Goal: Task Accomplishment & Management: Manage account settings

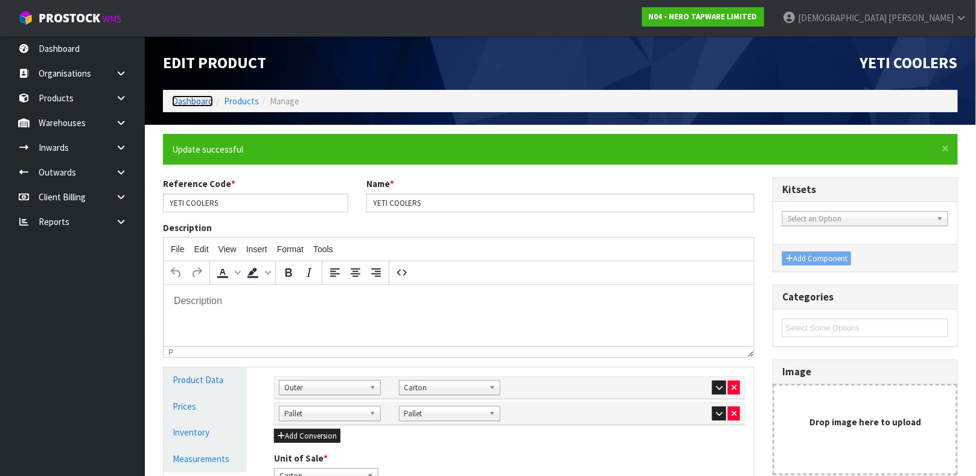
click at [199, 98] on link "Dashboard" at bounding box center [192, 100] width 41 height 11
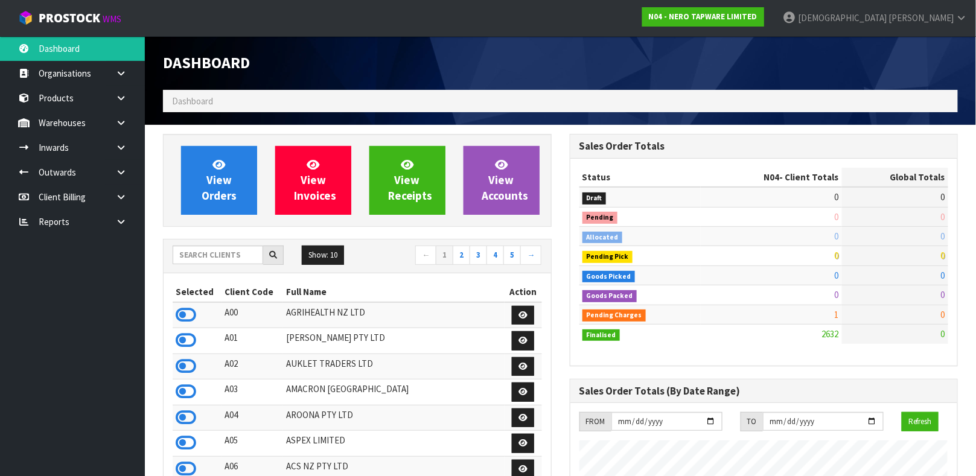
scroll to position [1006, 406]
click at [233, 264] on input "text" at bounding box center [218, 255] width 91 height 19
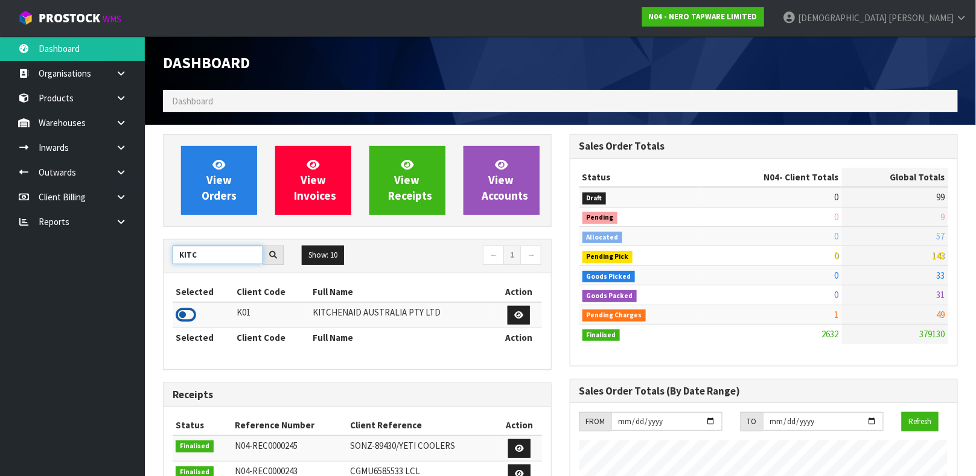
type input "KITC"
click at [182, 316] on icon at bounding box center [186, 315] width 21 height 18
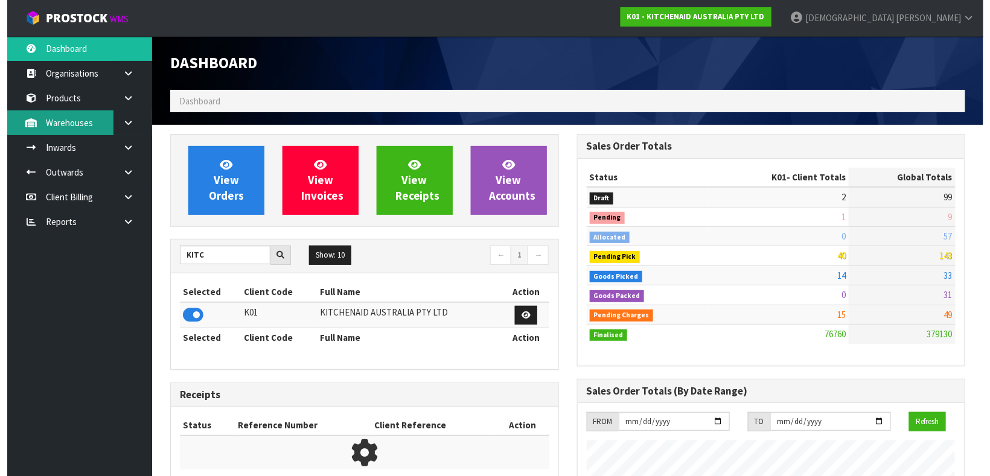
scroll to position [916, 406]
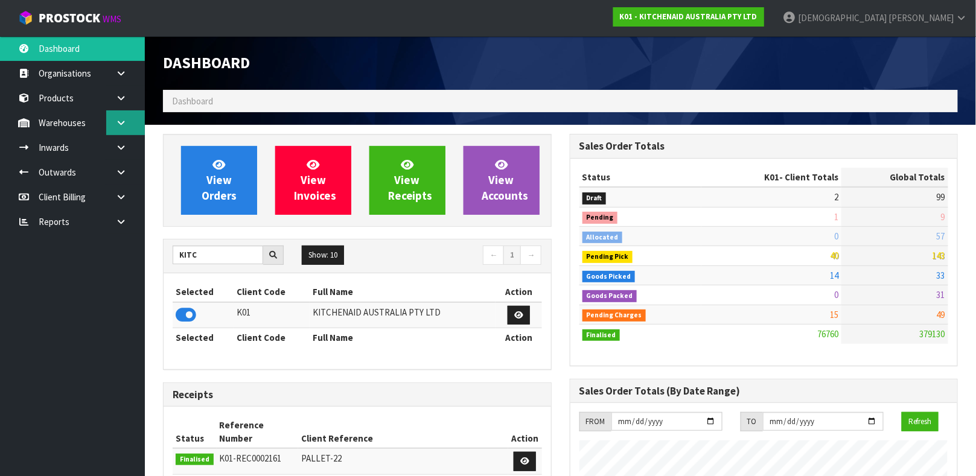
click at [133, 117] on link at bounding box center [125, 122] width 39 height 25
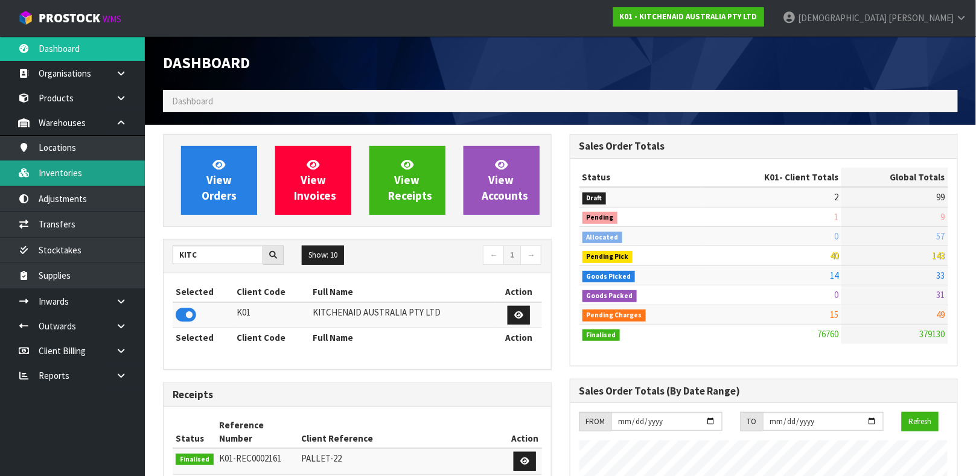
click at [111, 164] on link "Inventories" at bounding box center [72, 173] width 145 height 25
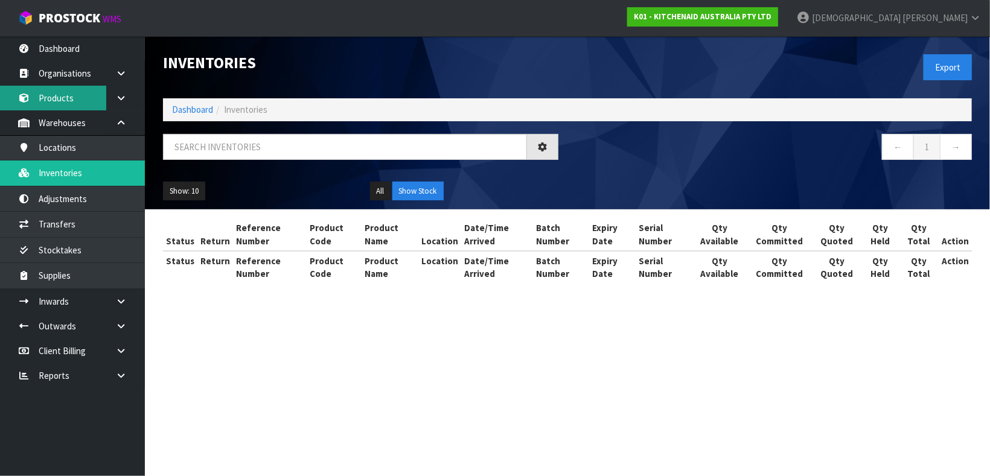
click at [77, 96] on link "Products" at bounding box center [72, 98] width 145 height 25
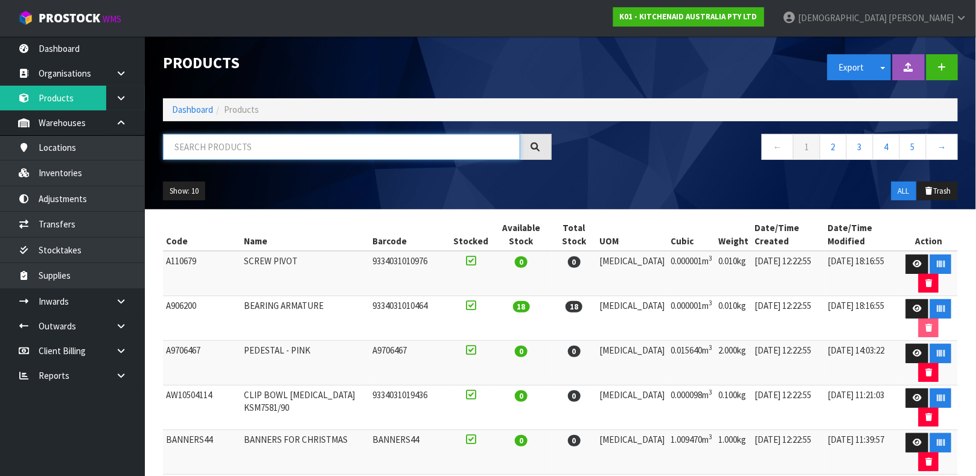
click at [208, 142] on input "text" at bounding box center [341, 147] width 357 height 26
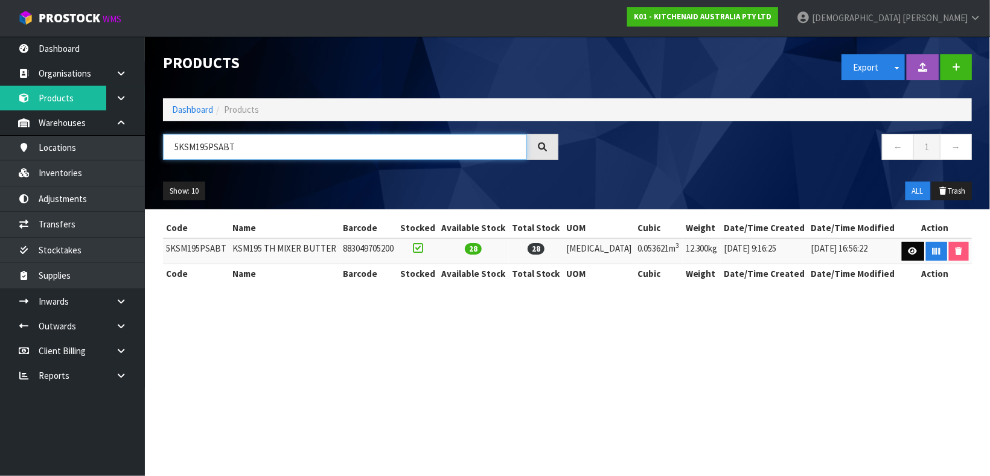
type input "5KSM195PSABT"
click at [910, 246] on link at bounding box center [913, 251] width 22 height 19
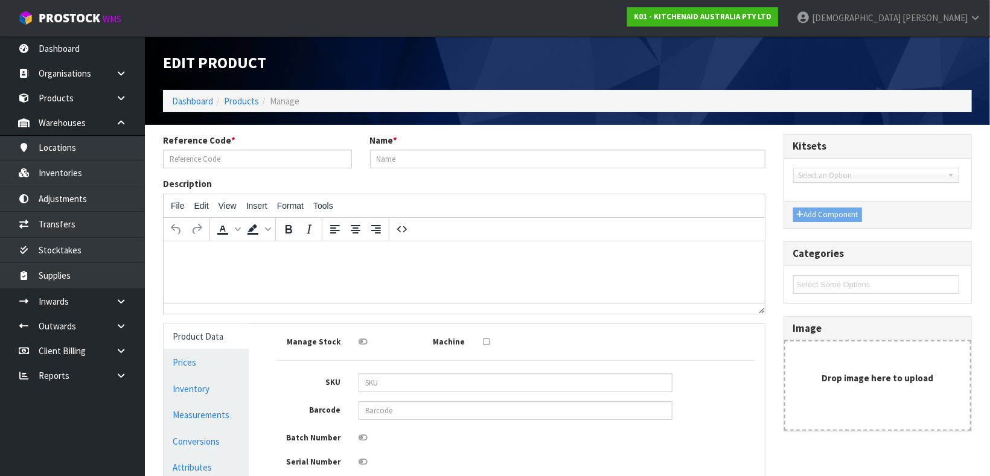
type input "5KSM195PSABT"
type input "KSM195 TH MIXER BUTTER"
type input "883049705200"
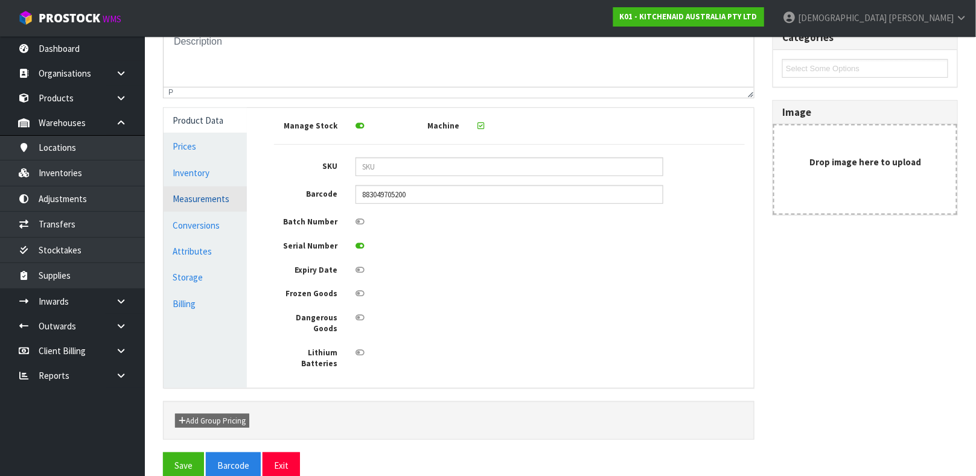
click at [211, 199] on link "Measurements" at bounding box center [205, 199] width 83 height 25
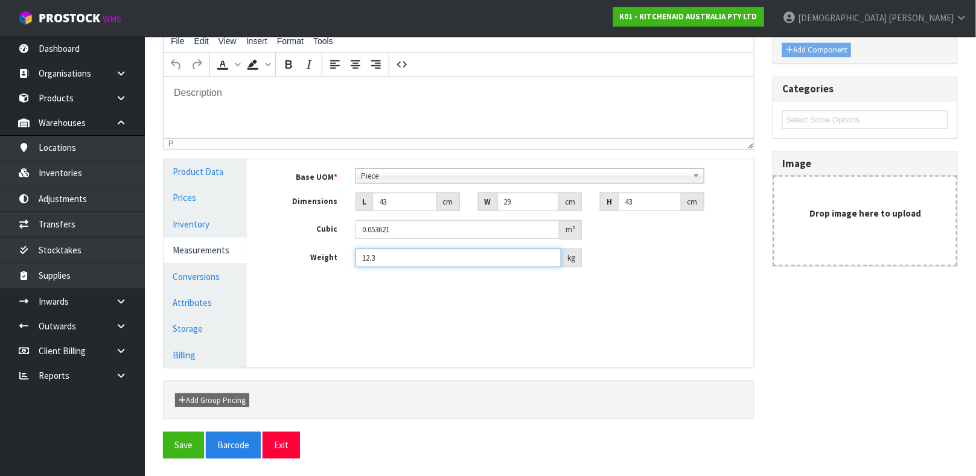
click at [421, 265] on input "12.3" at bounding box center [459, 258] width 206 height 19
click at [179, 445] on button "Save" at bounding box center [183, 445] width 41 height 26
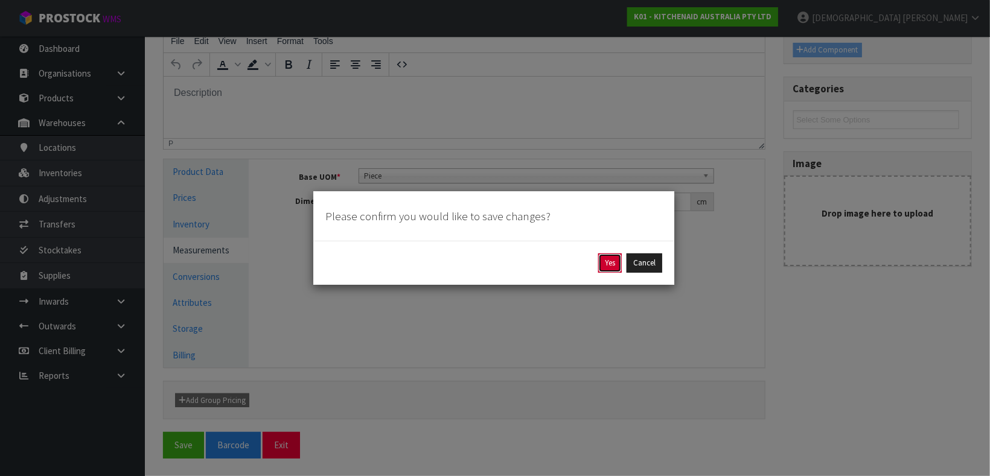
click at [599, 264] on button "Yes" at bounding box center [610, 263] width 24 height 19
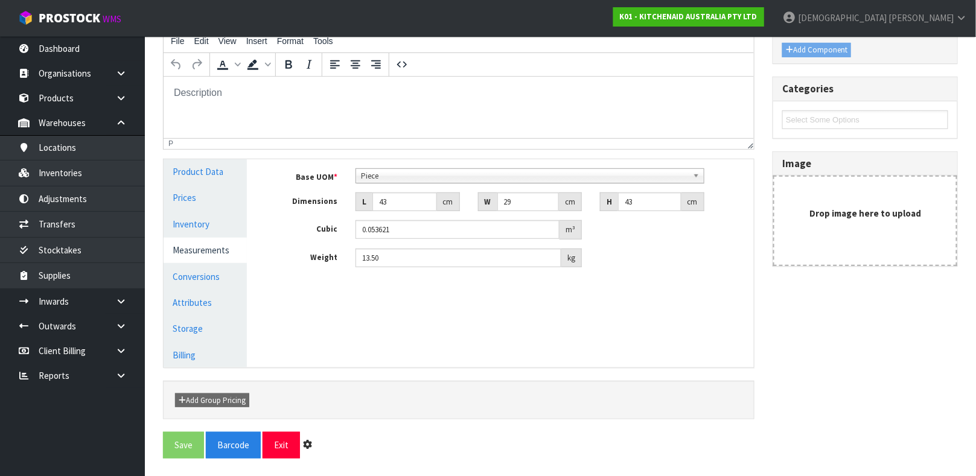
scroll to position [0, 0]
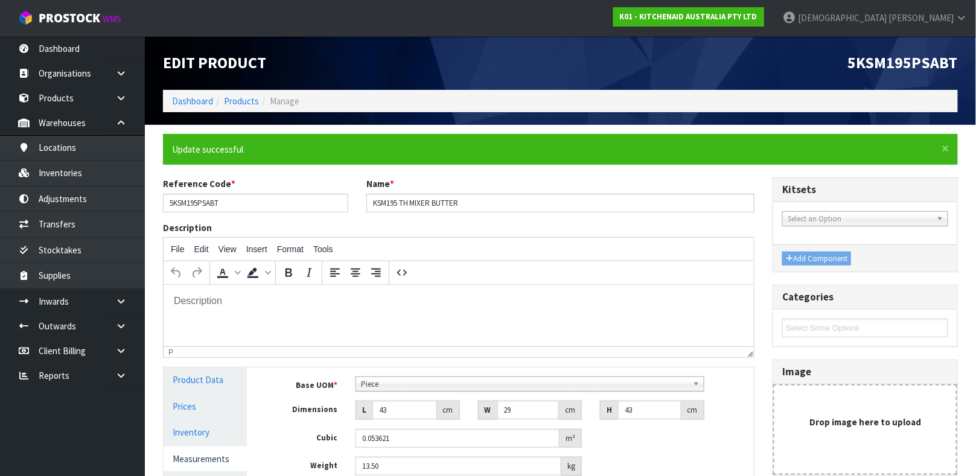
type input "13.5"
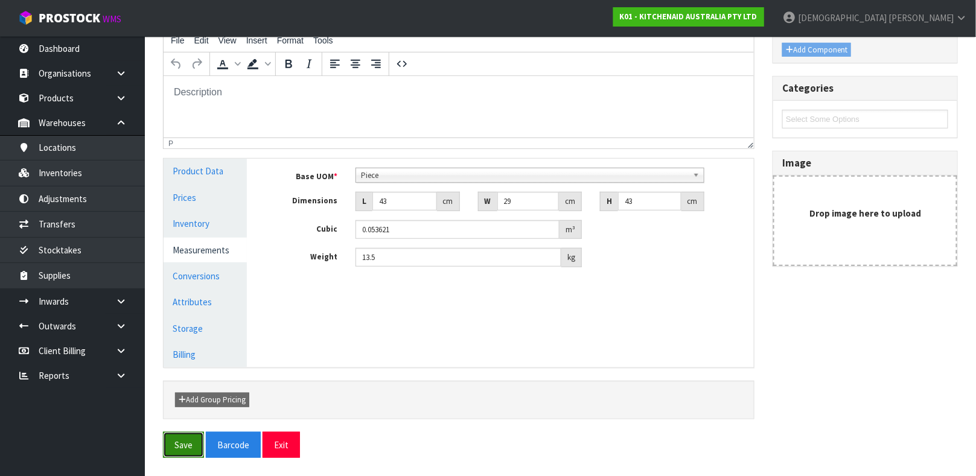
click at [182, 442] on button "Save" at bounding box center [183, 445] width 41 height 26
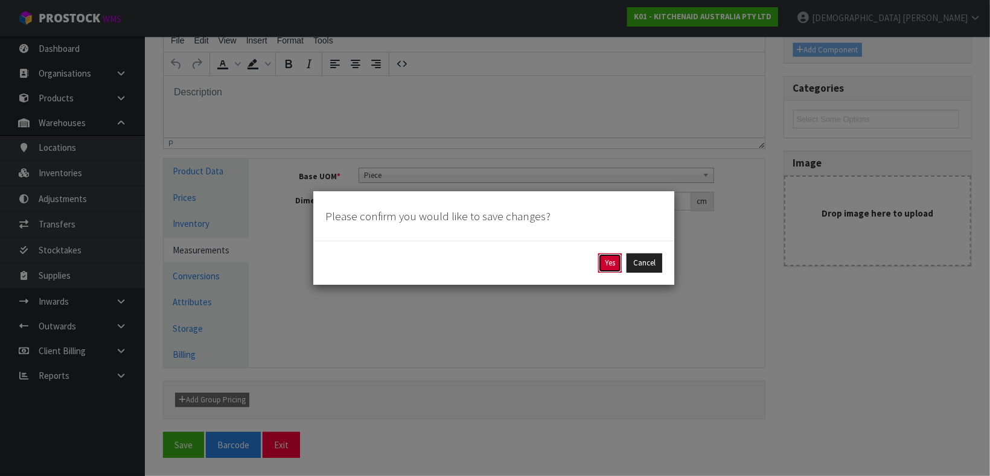
click at [605, 265] on button "Yes" at bounding box center [610, 263] width 24 height 19
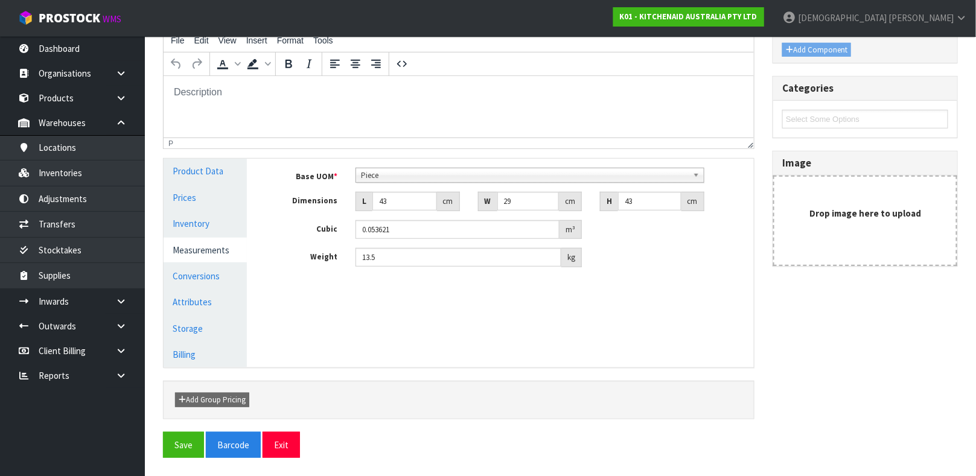
scroll to position [0, 0]
